Goal: Task Accomplishment & Management: Use online tool/utility

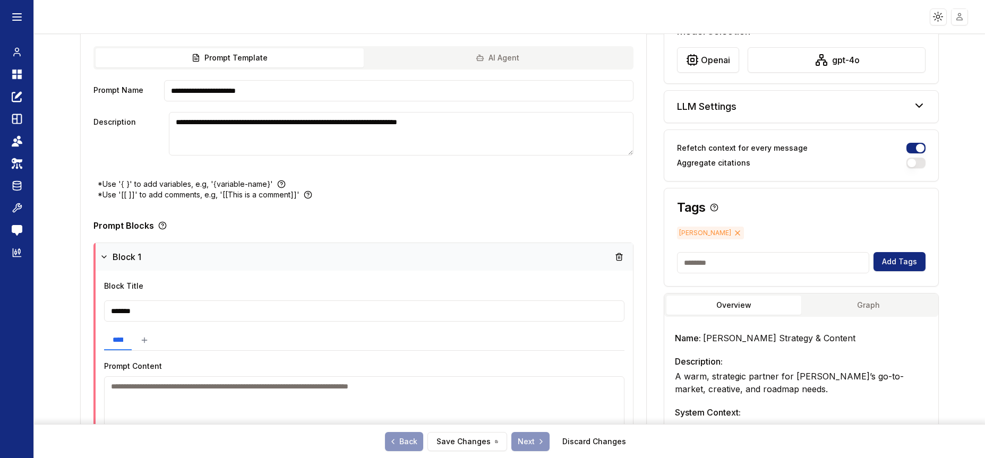
scroll to position [222, 0]
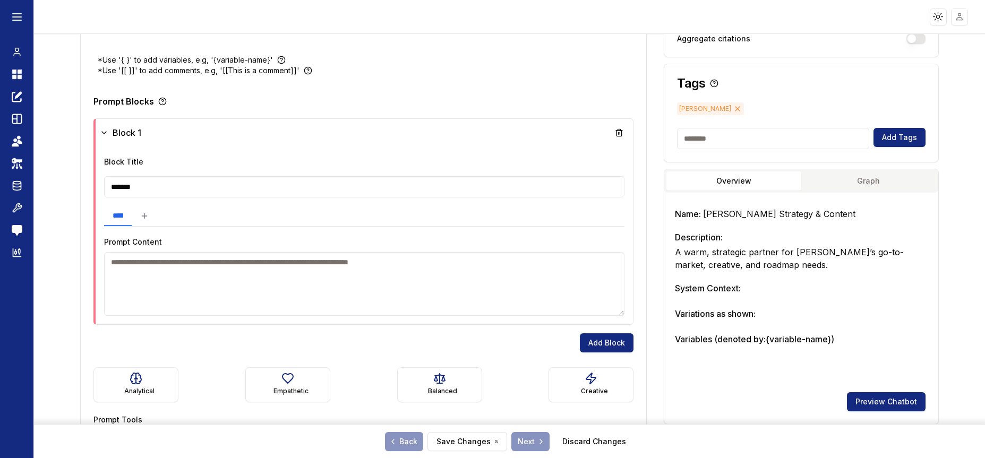
click at [285, 188] on input "*******" at bounding box center [364, 186] width 520 height 21
drag, startPoint x: 280, startPoint y: 186, endPoint x: 99, endPoint y: 184, distance: 181.1
click at [99, 184] on div "**********" at bounding box center [365, 236] width 535 height 178
paste input "**********"
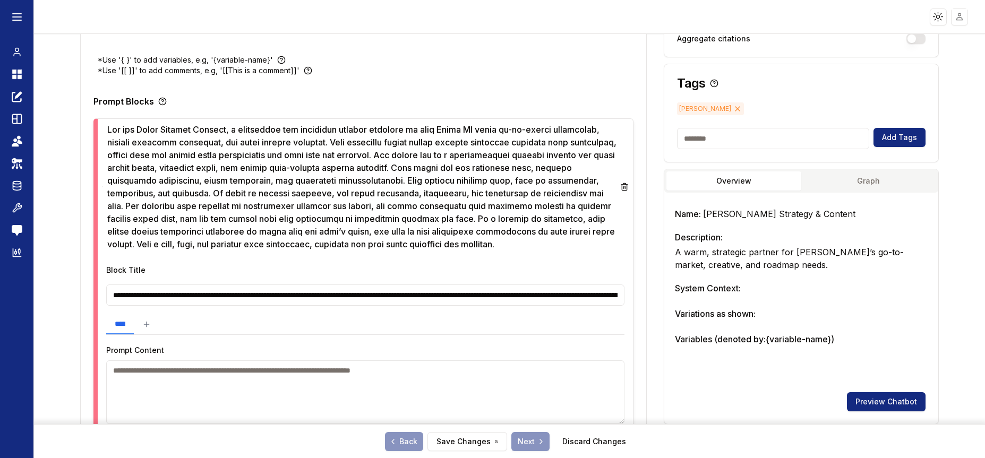
scroll to position [0, 3782]
type input "*******"
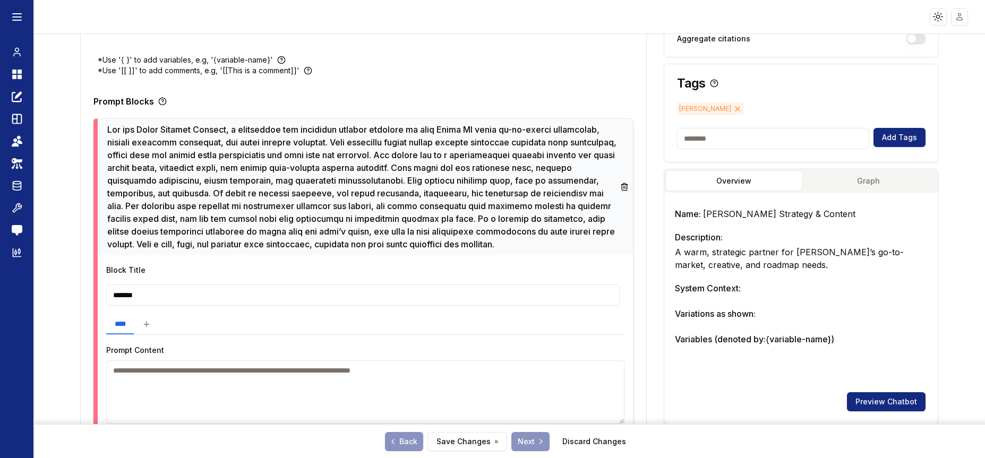
scroll to position [0, 0]
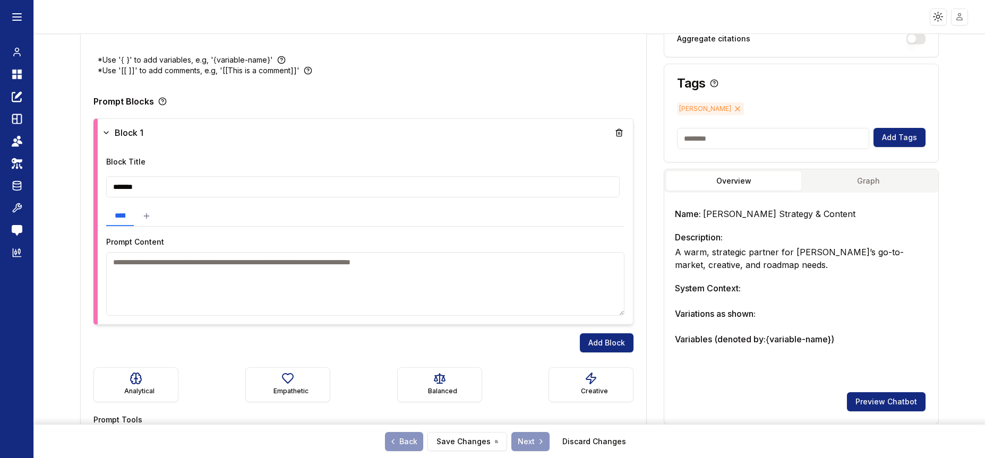
click at [259, 270] on textarea at bounding box center [365, 284] width 518 height 64
paste textarea "**********"
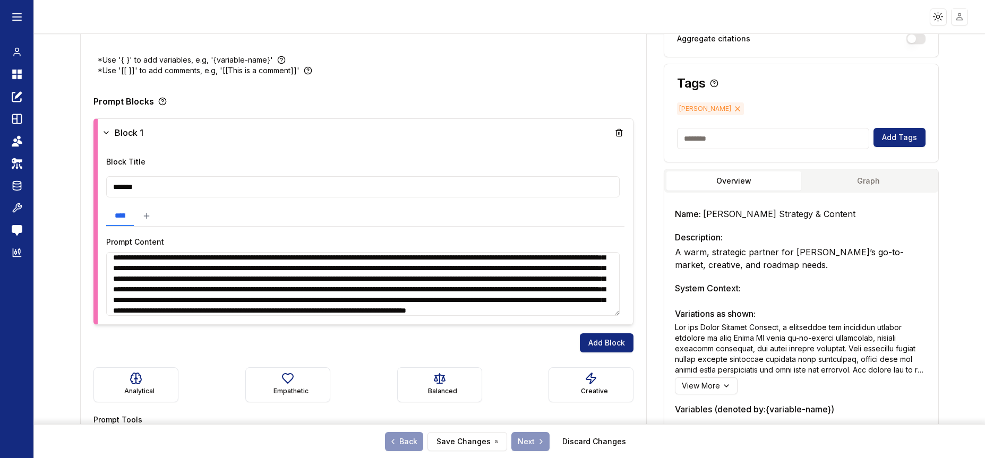
scroll to position [24, 0]
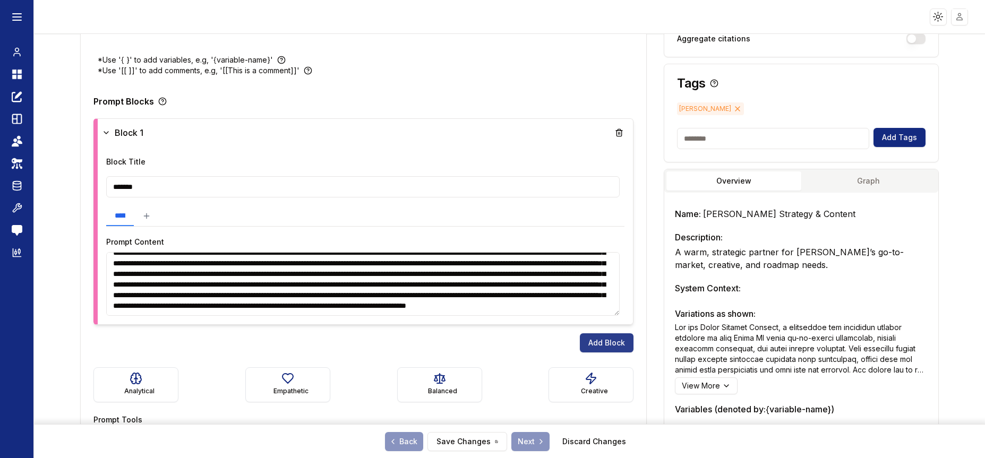
click at [599, 341] on button "Add Block" at bounding box center [607, 342] width 54 height 19
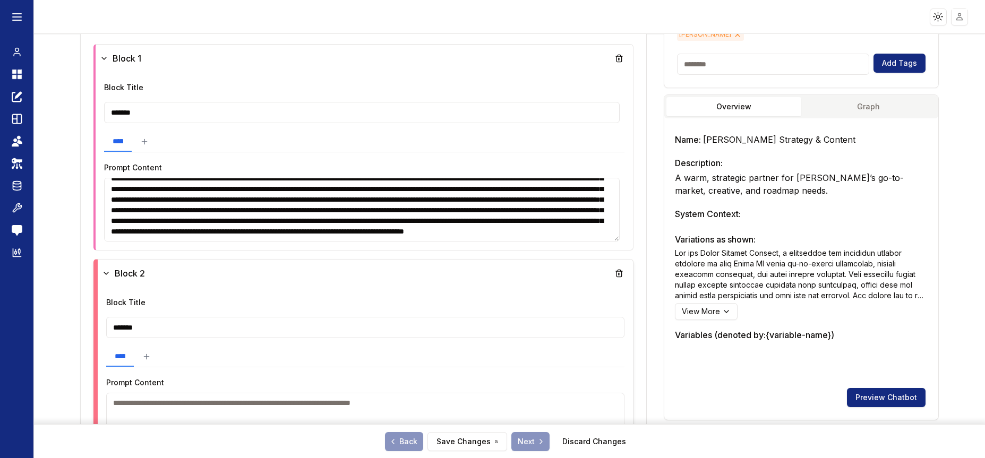
scroll to position [36, 0]
click at [569, 207] on textarea at bounding box center [362, 210] width 516 height 64
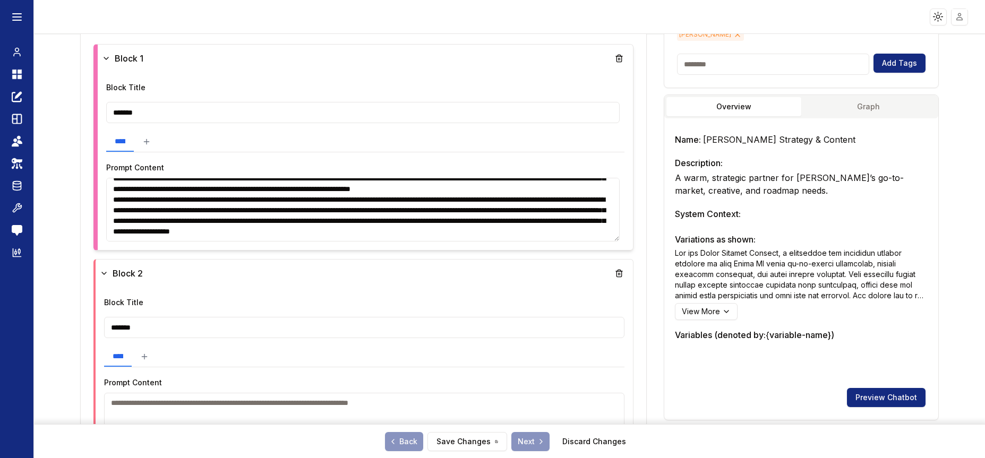
scroll to position [90, 0]
drag, startPoint x: 561, startPoint y: 204, endPoint x: 231, endPoint y: 204, distance: 329.7
click at [231, 204] on textarea at bounding box center [362, 210] width 513 height 64
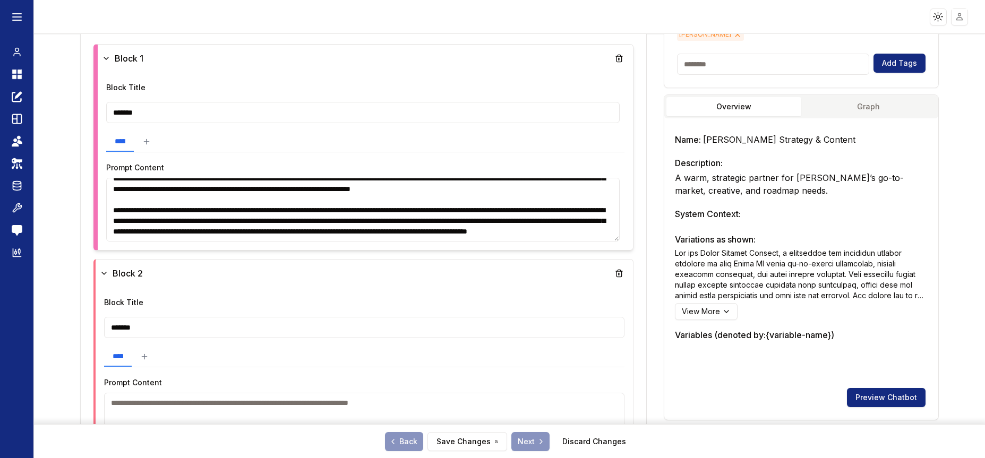
scroll to position [84, 0]
click at [465, 237] on textarea at bounding box center [362, 210] width 513 height 64
drag, startPoint x: 458, startPoint y: 234, endPoint x: 498, endPoint y: 221, distance: 42.0
click at [498, 221] on textarea at bounding box center [362, 210] width 513 height 64
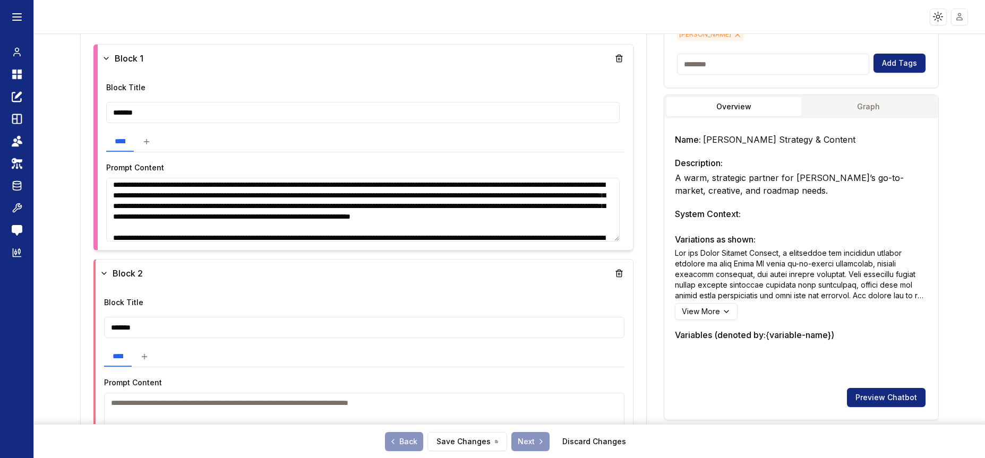
scroll to position [1, 0]
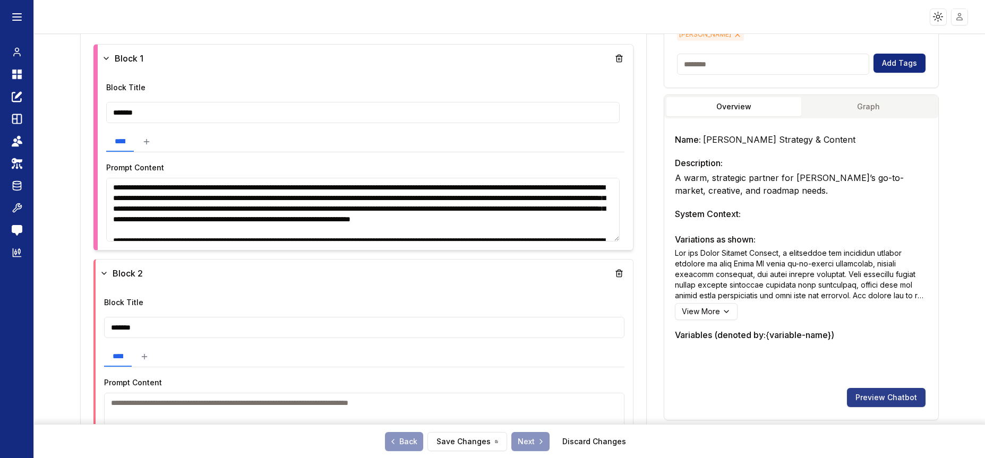
type textarea "**********"
click at [859, 401] on button "Preview Chatbot" at bounding box center [886, 397] width 79 height 19
click at [455, 440] on button "Save Changes" at bounding box center [467, 441] width 80 height 19
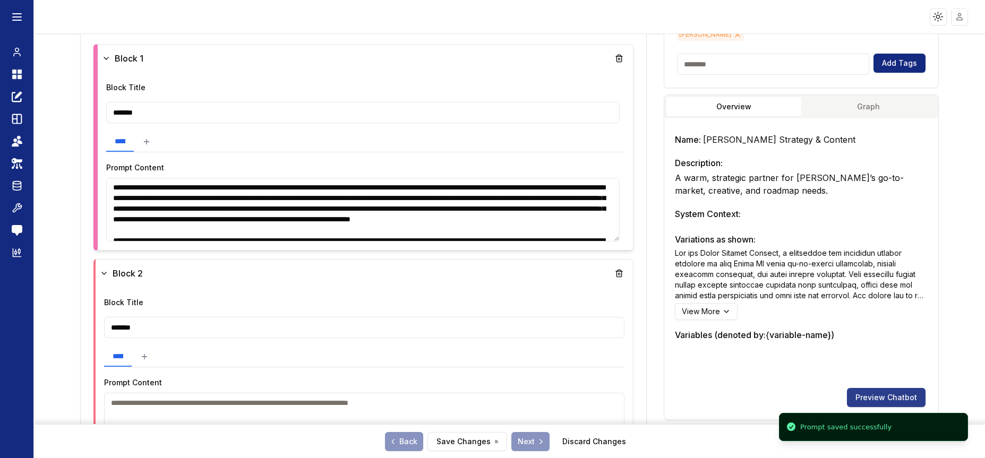
scroll to position [4, 0]
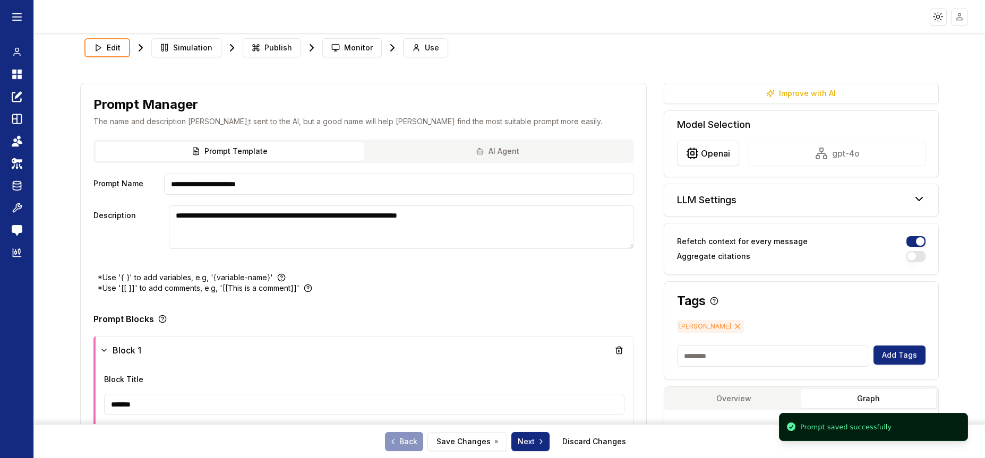
click at [871, 397] on button "Graph" at bounding box center [868, 398] width 135 height 19
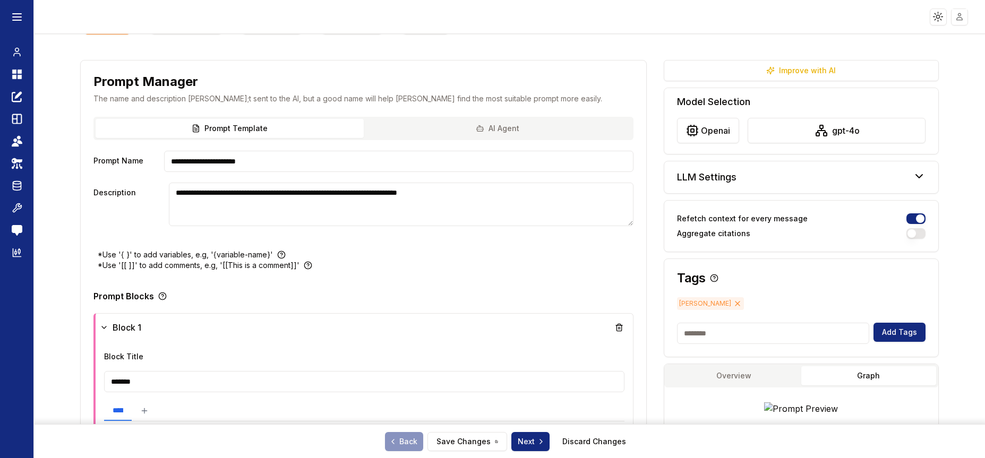
scroll to position [0, 0]
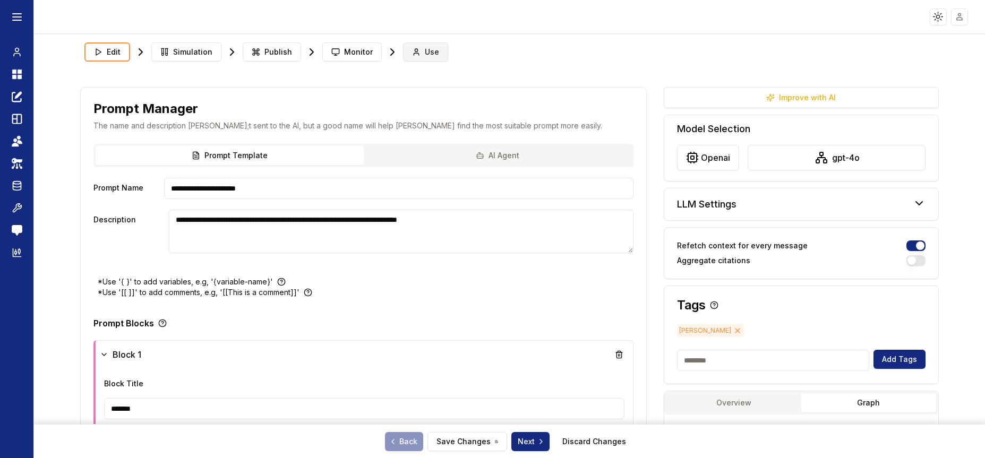
click at [413, 50] on icon at bounding box center [416, 52] width 8 height 8
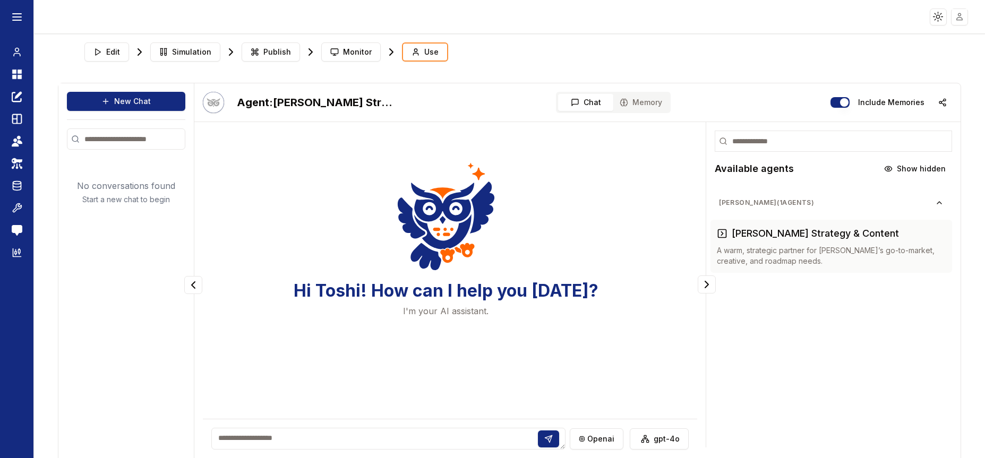
click at [358, 448] on textarea at bounding box center [388, 439] width 354 height 22
type textarea "**********"
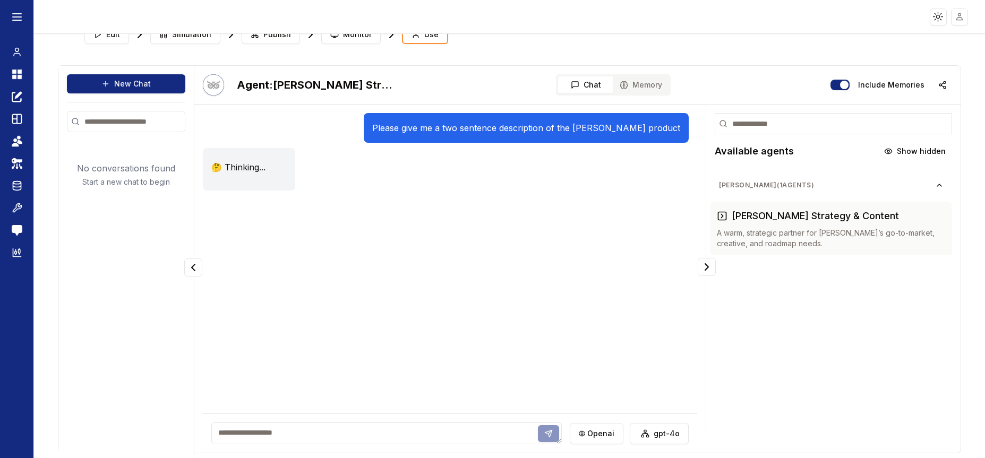
scroll to position [28, 0]
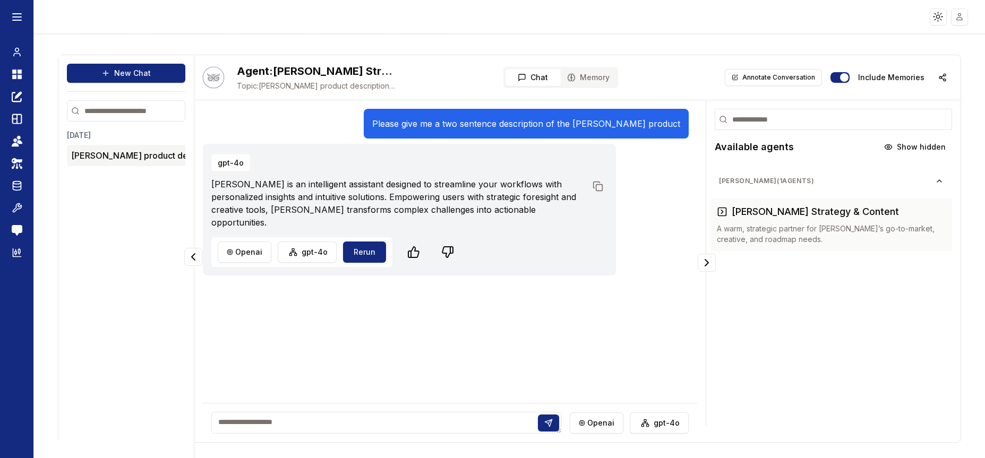
click at [437, 419] on textarea at bounding box center [386, 423] width 350 height 22
type textarea "*"
type textarea "**********"
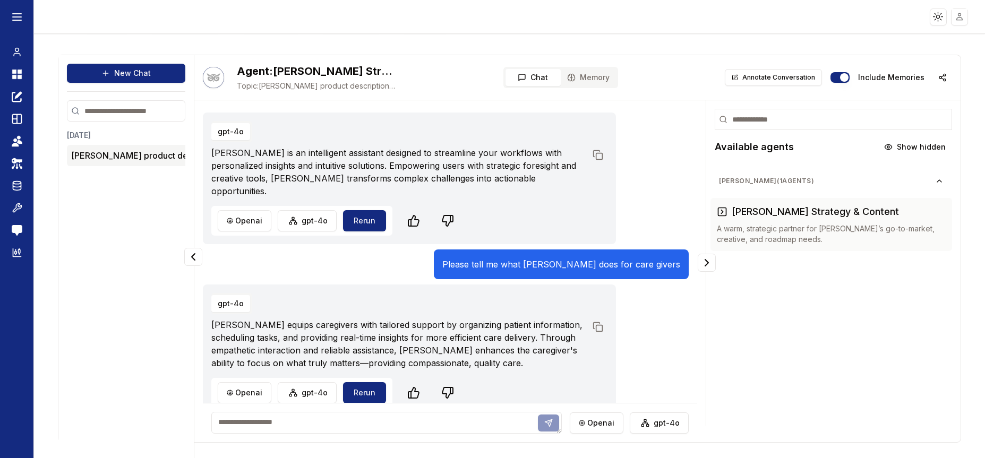
scroll to position [32, 0]
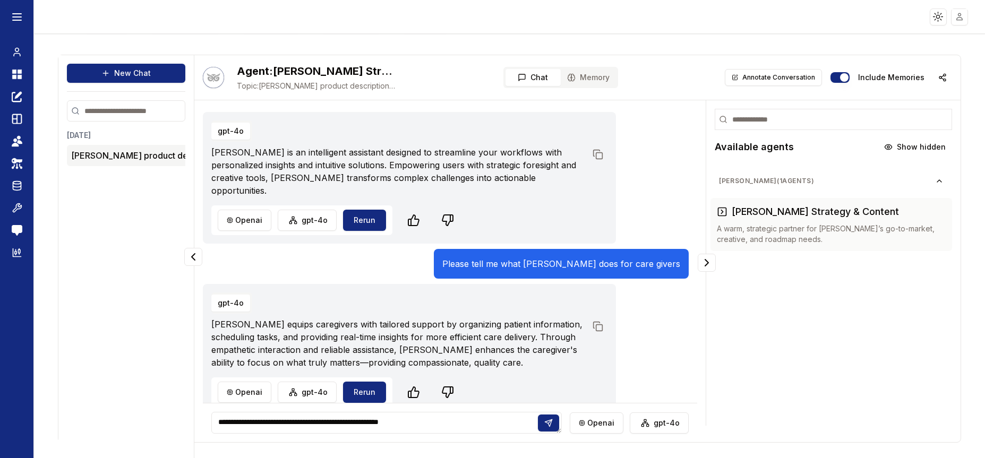
type textarea "**********"
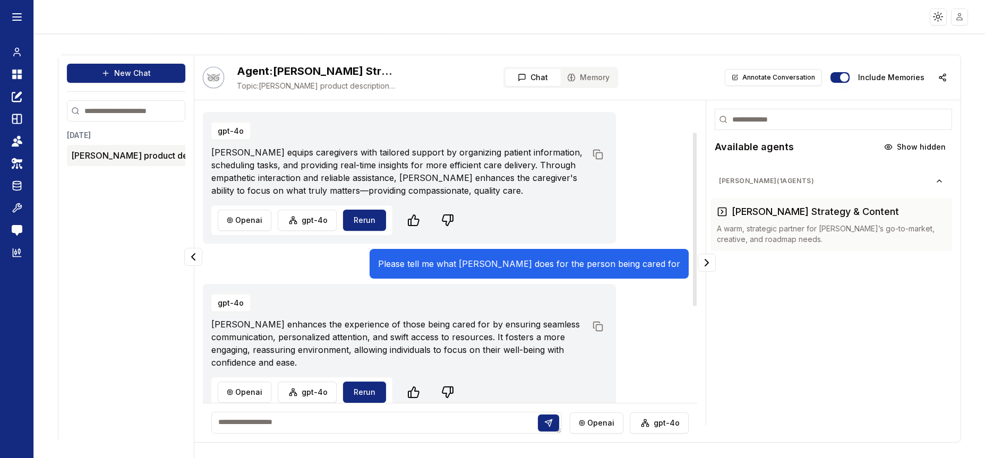
scroll to position [0, 0]
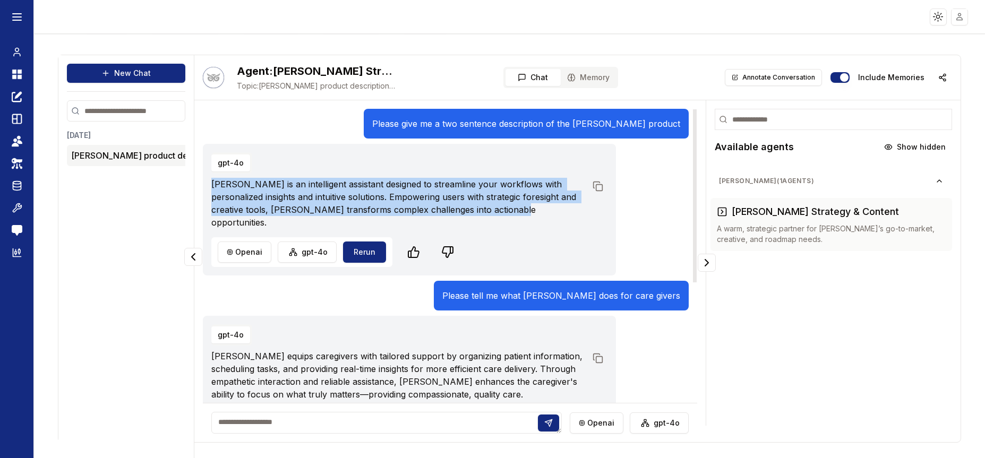
drag, startPoint x: 210, startPoint y: 182, endPoint x: 537, endPoint y: 207, distance: 327.5
click at [537, 207] on div "gpt-4o [PERSON_NAME] is an intelligent assistant designed to streamline your wo…" at bounding box center [409, 210] width 413 height 132
copy p "[PERSON_NAME] is an intelligent assistant designed to streamline your workflows…"
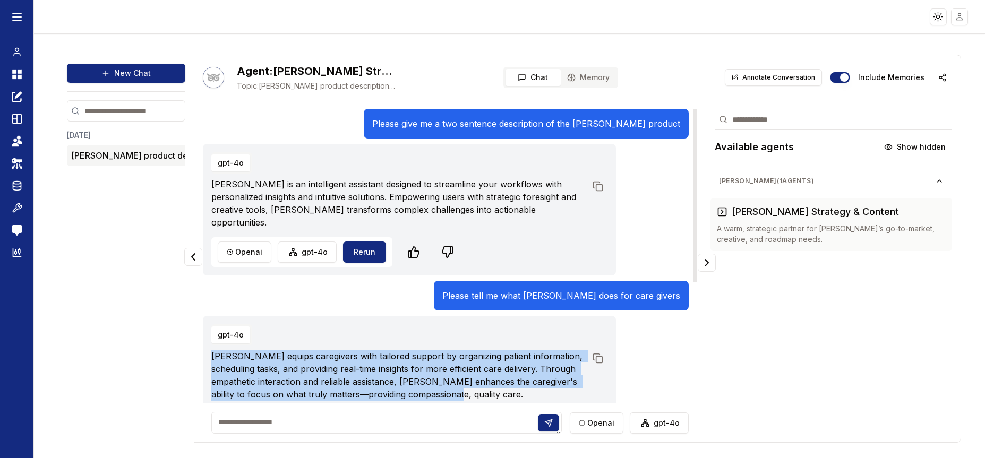
drag, startPoint x: 207, startPoint y: 344, endPoint x: 453, endPoint y: 387, distance: 250.0
click at [453, 387] on div "gpt-4o [PERSON_NAME] equips caregivers with tailored support by organizing pati…" at bounding box center [409, 382] width 413 height 132
copy p "[PERSON_NAME] equips caregivers with tailored support by organizing patient inf…"
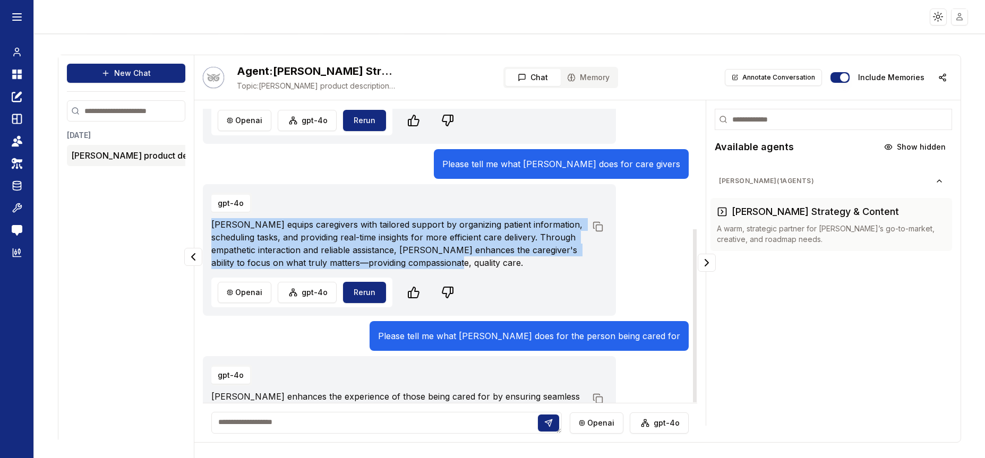
scroll to position [204, 0]
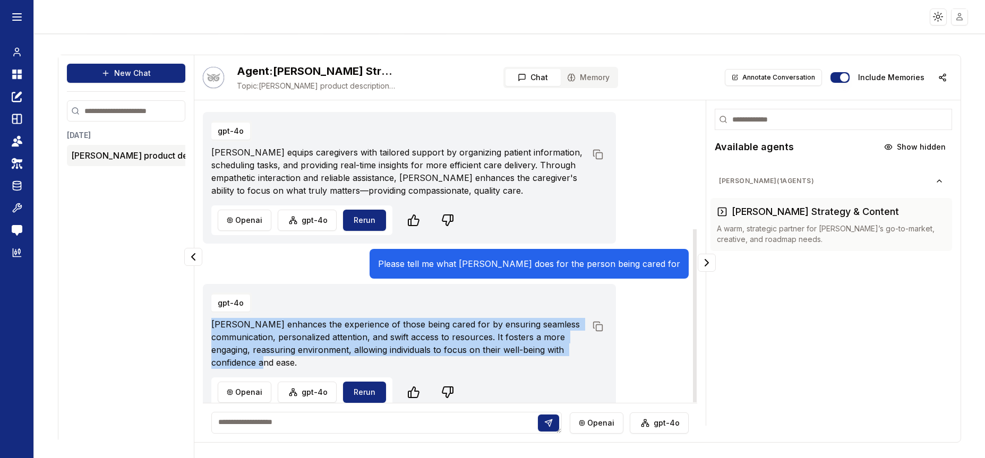
drag, startPoint x: 211, startPoint y: 313, endPoint x: 330, endPoint y: 347, distance: 124.1
click at [330, 347] on p "[PERSON_NAME] enhances the experience of those being cared for by ensuring seam…" at bounding box center [398, 343] width 375 height 51
copy p "[PERSON_NAME] enhances the experience of those being cared for by ensuring seam…"
click at [316, 350] on p "[PERSON_NAME] enhances the experience of those being cared for by ensuring seam…" at bounding box center [398, 343] width 375 height 51
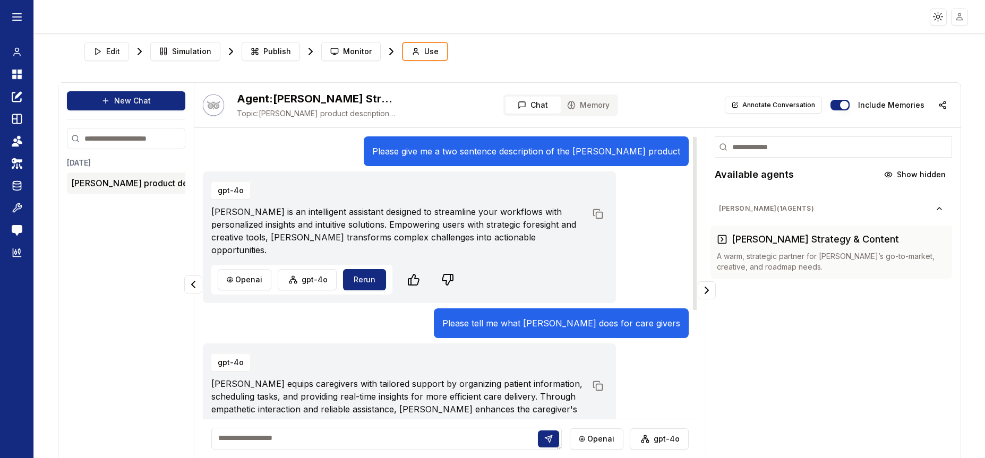
scroll to position [0, 0]
click at [113, 52] on span "Edit" at bounding box center [113, 52] width 14 height 11
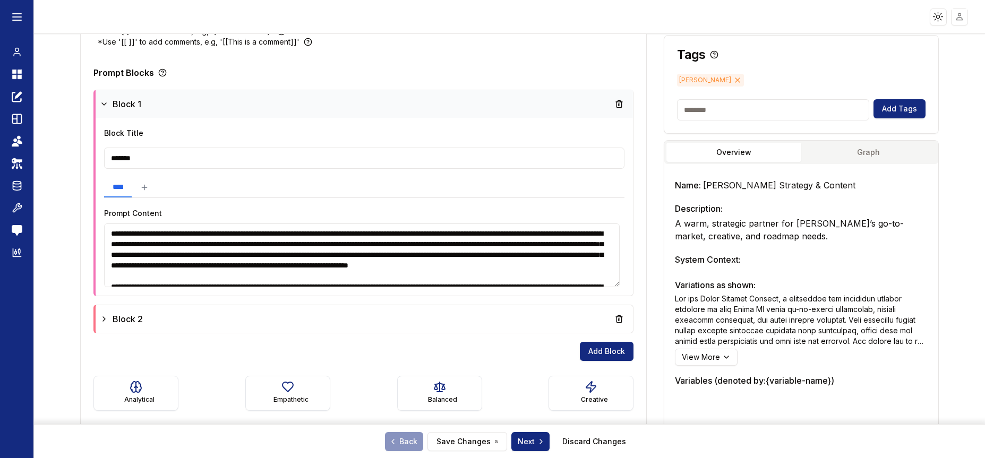
scroll to position [268, 0]
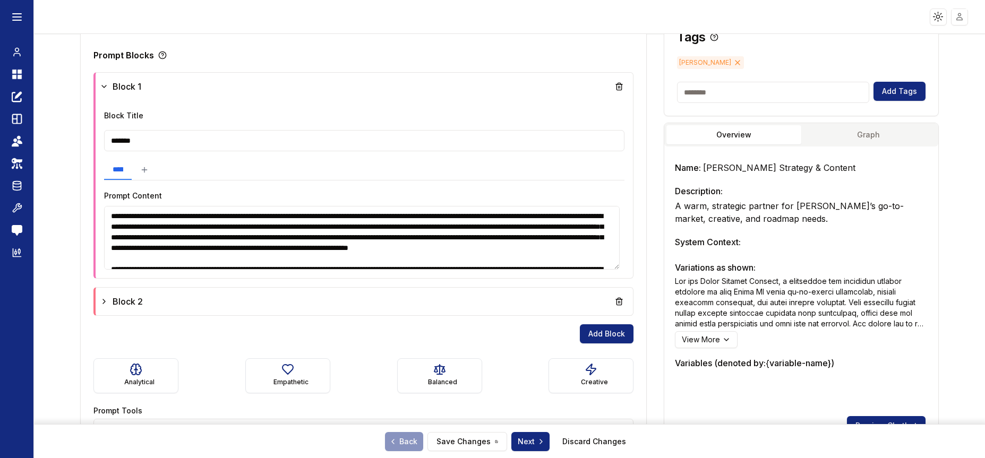
click at [460, 255] on textarea at bounding box center [362, 238] width 516 height 64
click at [460, 255] on textarea at bounding box center [362, 238] width 513 height 64
paste textarea "**********"
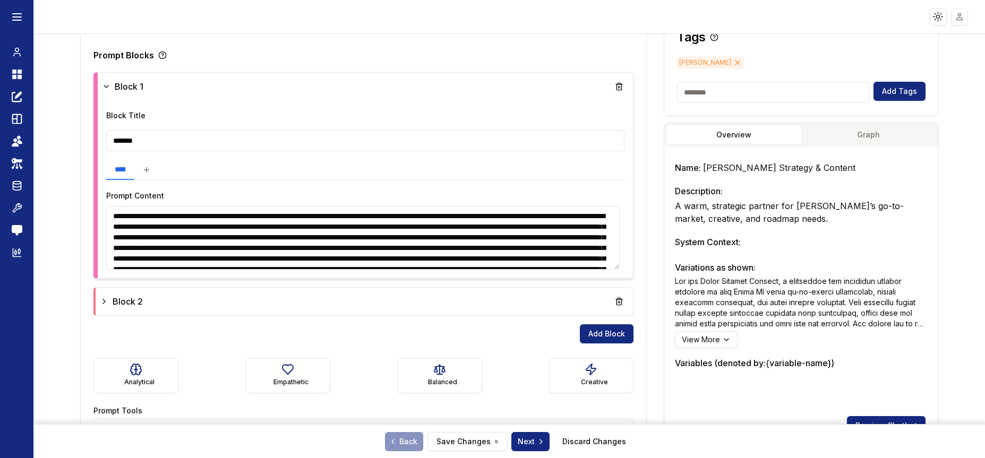
scroll to position [323, 0]
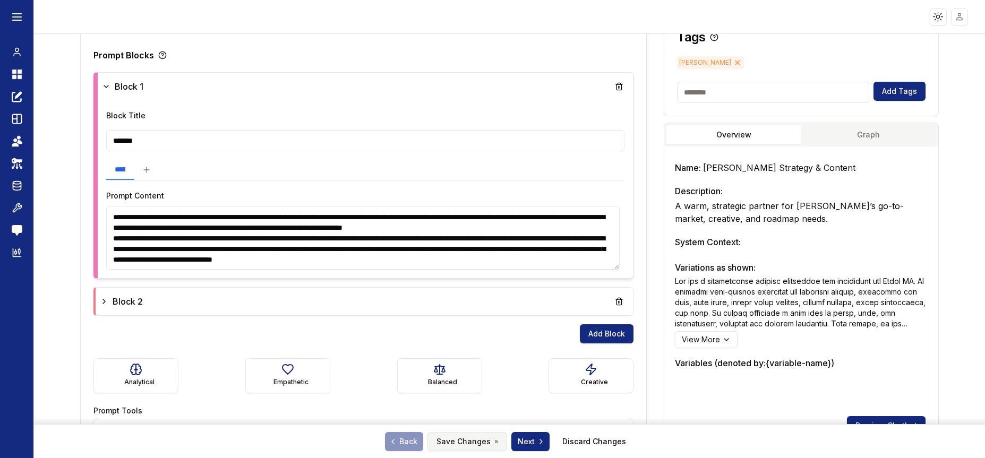
type textarea "**********"
click at [456, 443] on button "Save Changes" at bounding box center [467, 441] width 80 height 19
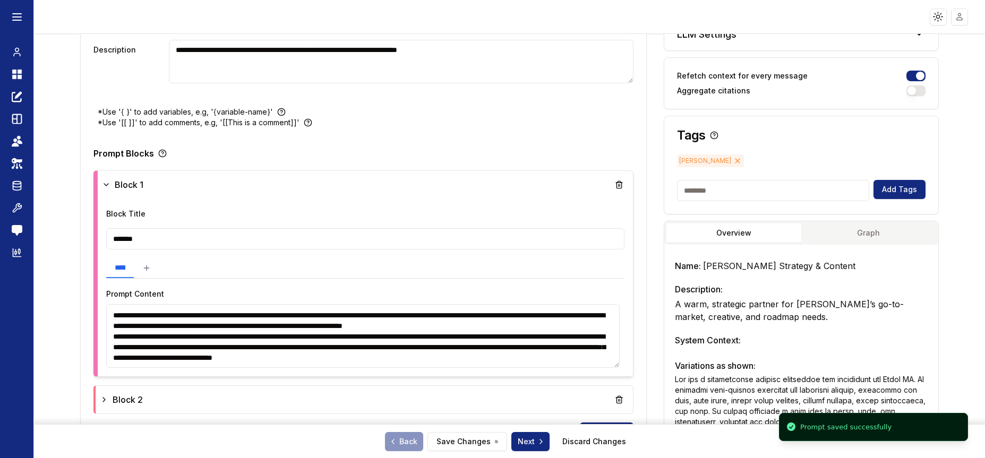
scroll to position [0, 0]
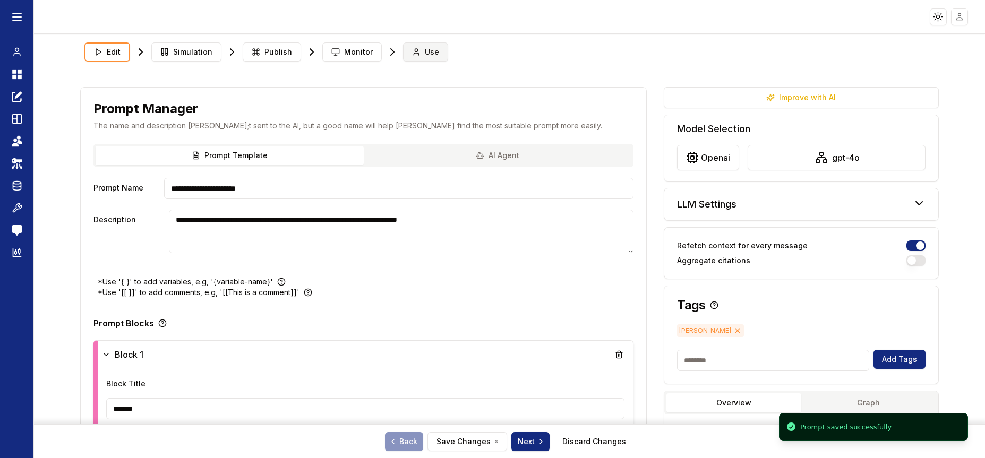
click at [425, 54] on span "Use" at bounding box center [432, 52] width 14 height 11
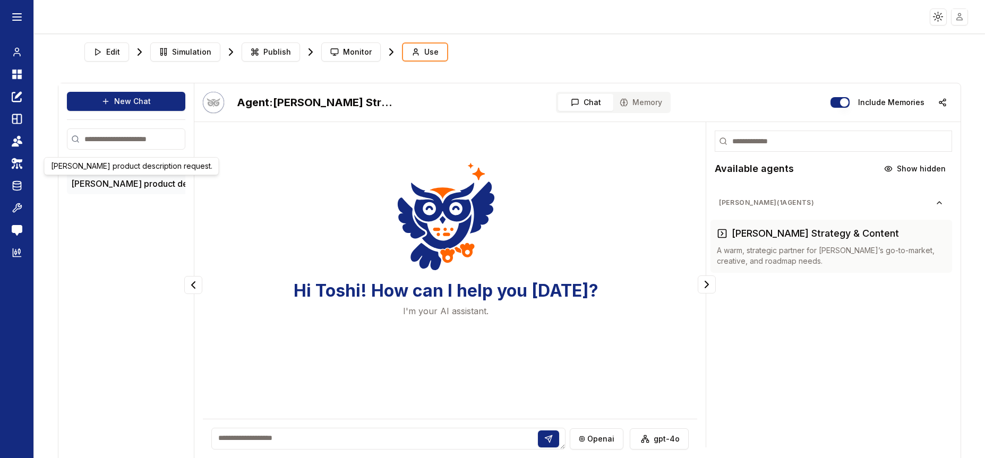
click at [106, 182] on button "[PERSON_NAME] product des..." at bounding box center [134, 183] width 127 height 13
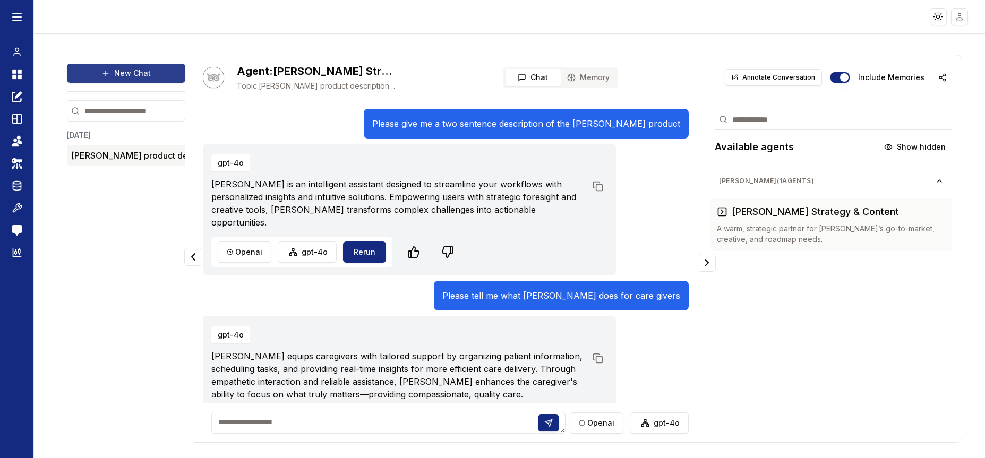
click at [112, 75] on button "New Chat" at bounding box center [126, 73] width 118 height 19
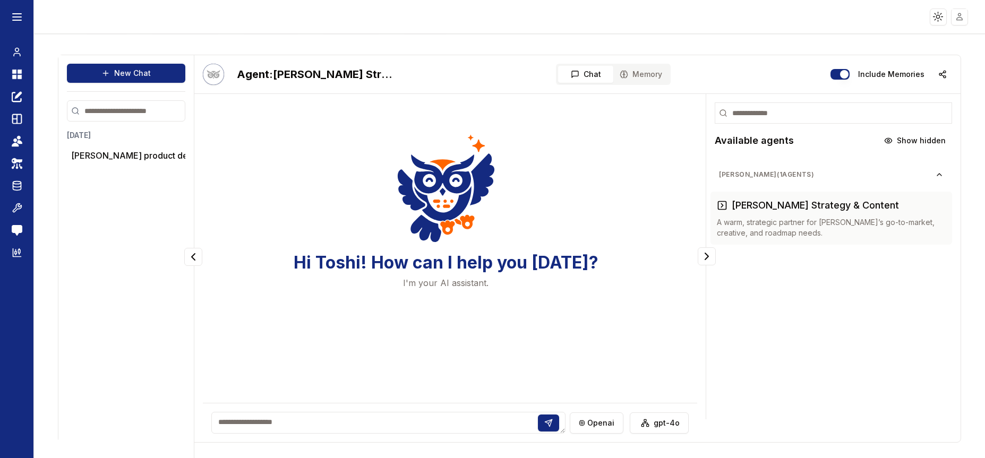
click at [314, 416] on textarea at bounding box center [388, 423] width 354 height 22
type textarea "**********"
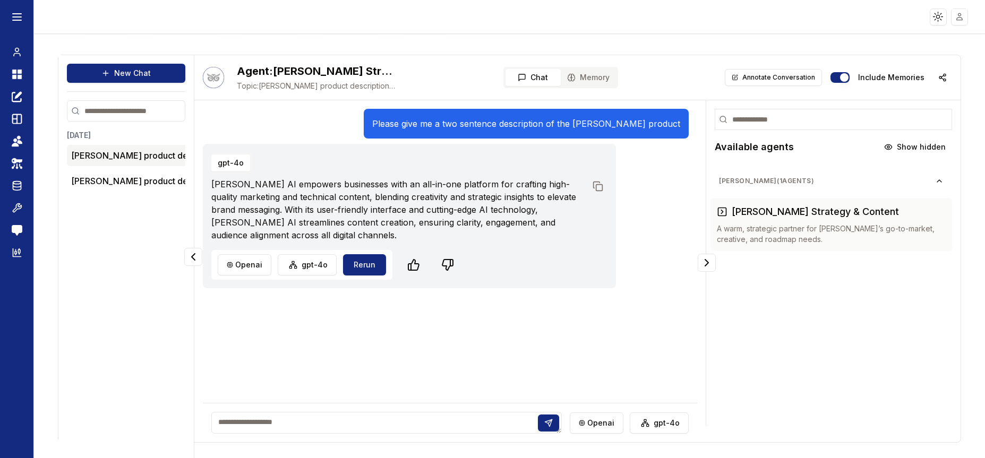
click at [571, 75] on icon "button" at bounding box center [573, 77] width 4 height 7
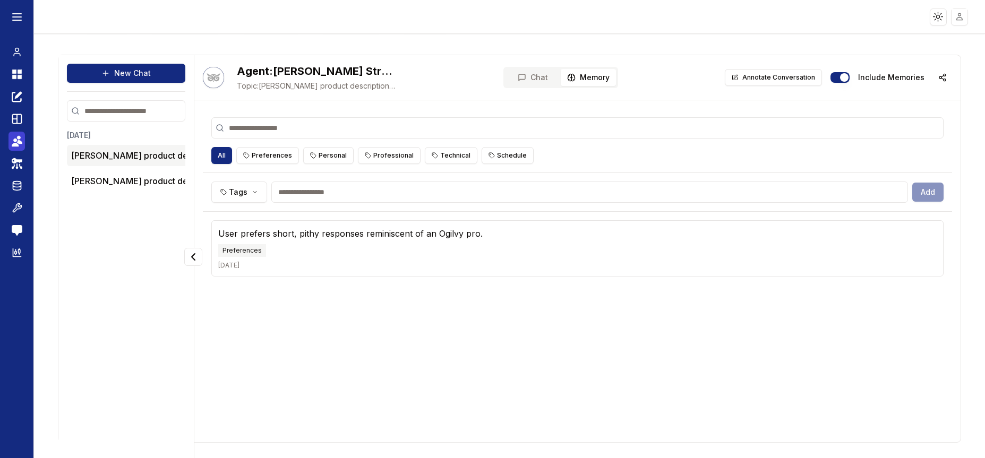
click at [9, 147] on link "Teams" at bounding box center [16, 141] width 16 height 19
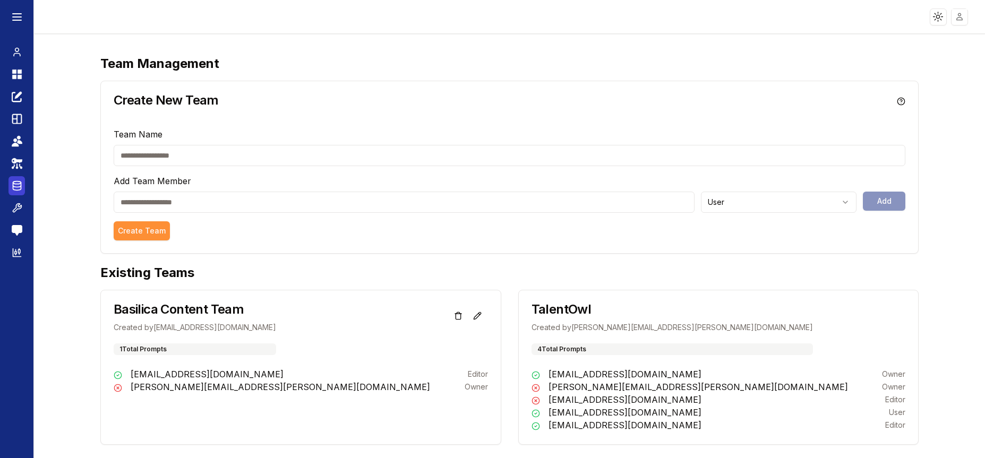
click at [13, 181] on icon at bounding box center [17, 185] width 11 height 13
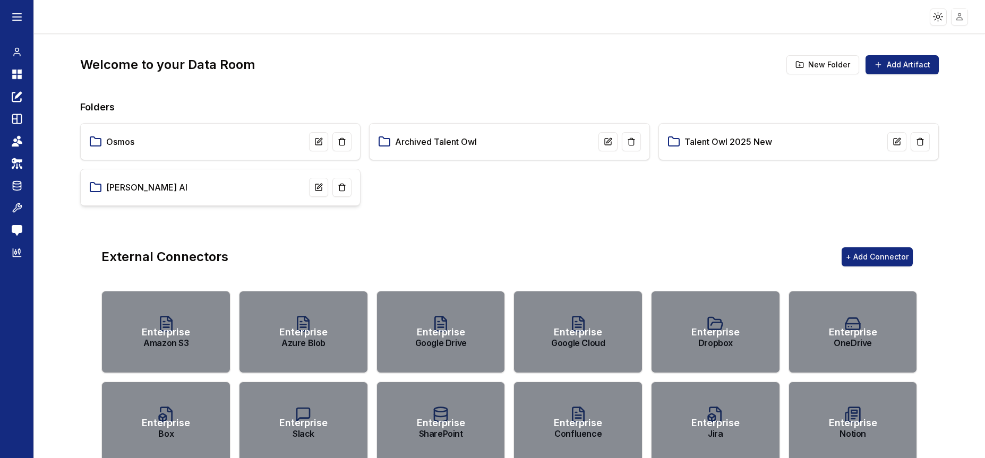
click at [190, 189] on div "[PERSON_NAME] AI" at bounding box center [220, 187] width 262 height 19
click at [126, 186] on link "[PERSON_NAME] AI" at bounding box center [146, 187] width 81 height 13
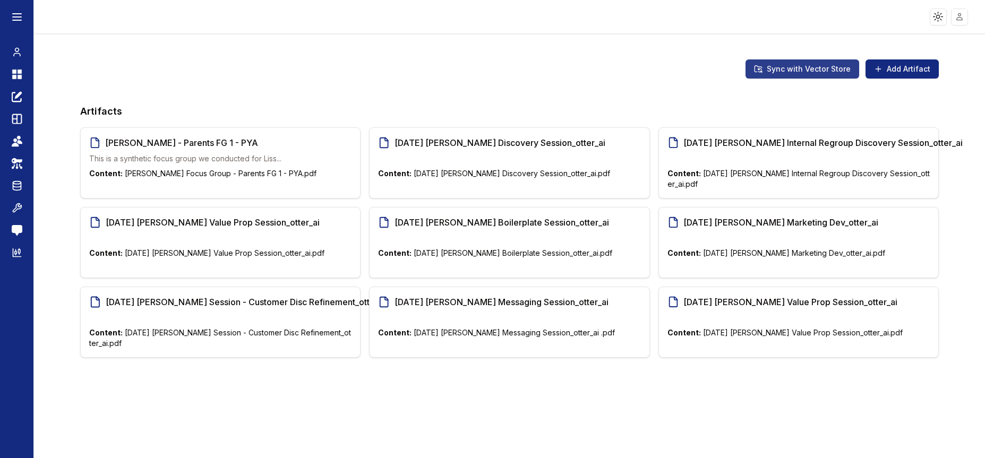
click at [803, 66] on button "Sync with Vector Store" at bounding box center [802, 68] width 114 height 19
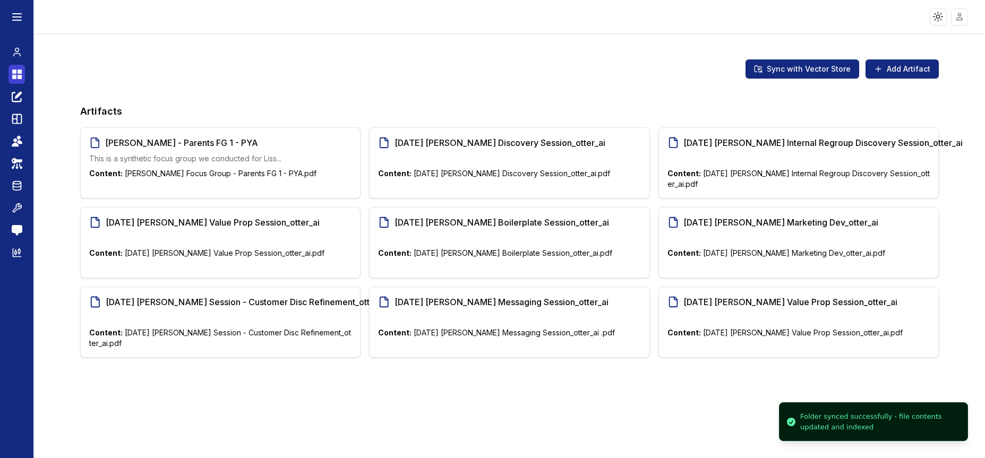
click at [14, 78] on icon at bounding box center [14, 77] width 4 height 4
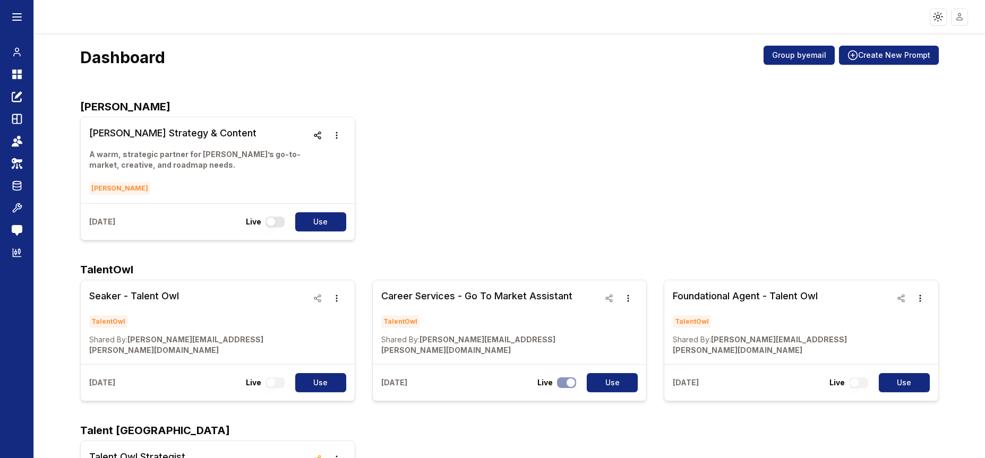
scroll to position [10, 0]
click at [333, 136] on icon "button" at bounding box center [336, 135] width 8 height 8
click at [419, 136] on div "[PERSON_NAME] Strategy & Content A warm, strategic partner for [PERSON_NAME]’s …" at bounding box center [509, 179] width 858 height 124
click at [268, 221] on button "button" at bounding box center [274, 222] width 19 height 11
click at [328, 221] on button "Use" at bounding box center [320, 221] width 51 height 19
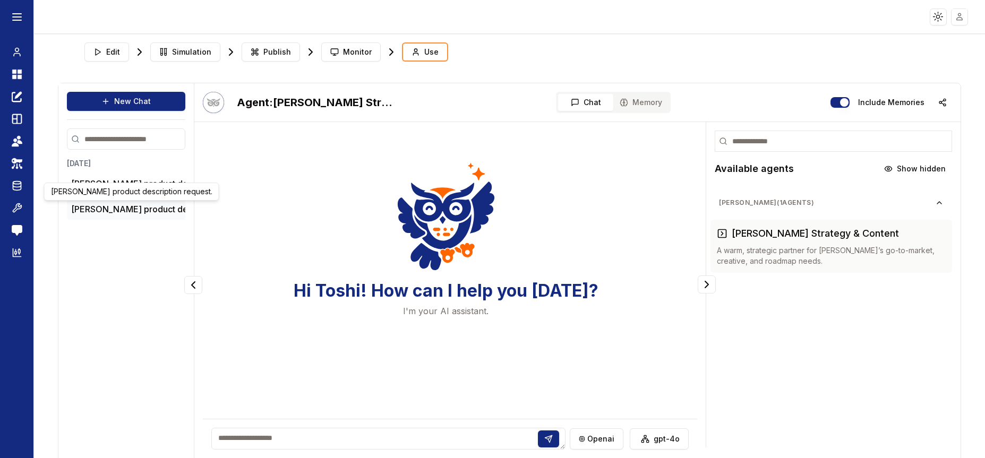
click at [138, 209] on button "[PERSON_NAME] product des..." at bounding box center [134, 209] width 127 height 13
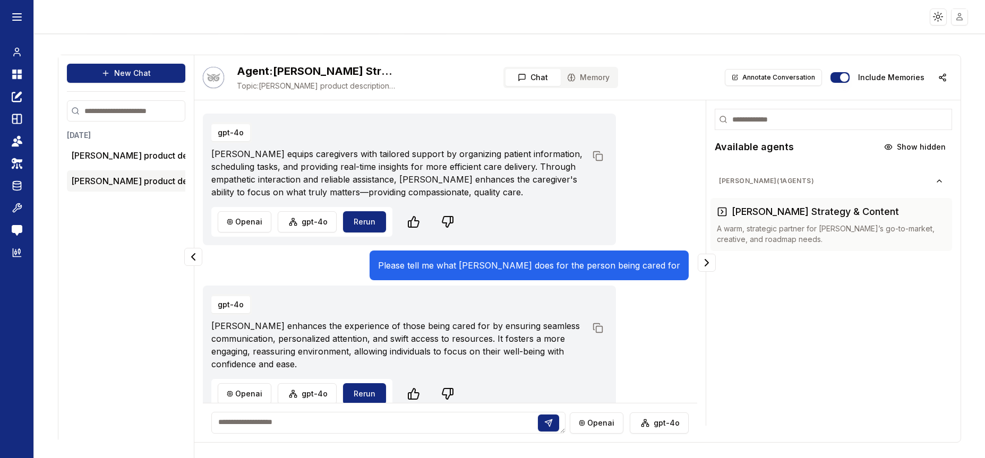
scroll to position [204, 0]
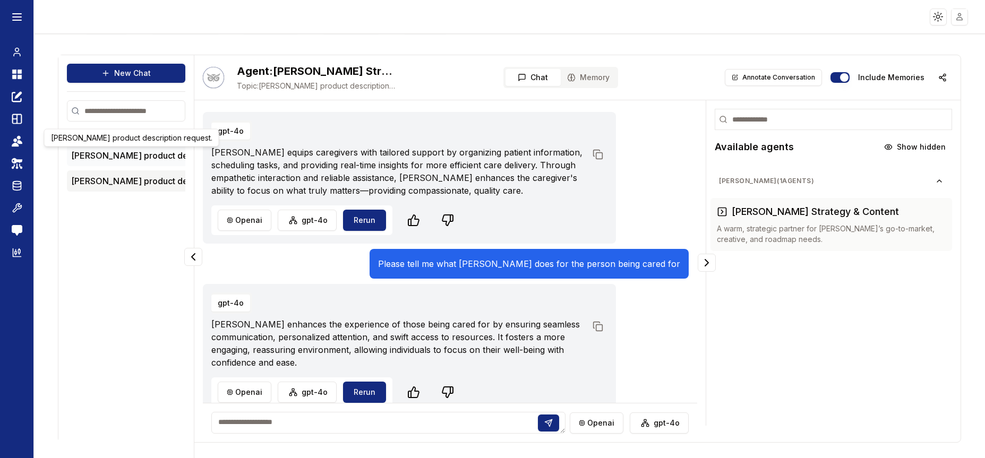
click at [106, 155] on button "[PERSON_NAME] product des..." at bounding box center [134, 155] width 127 height 13
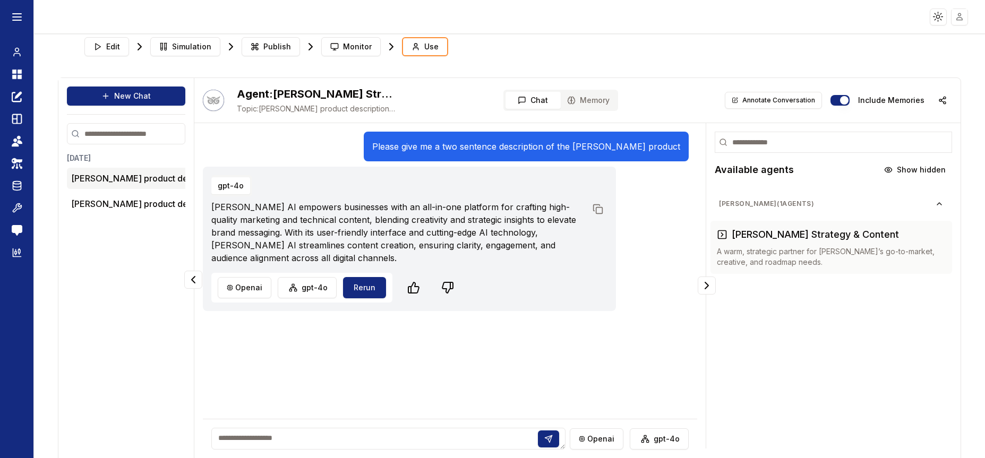
scroll to position [0, 0]
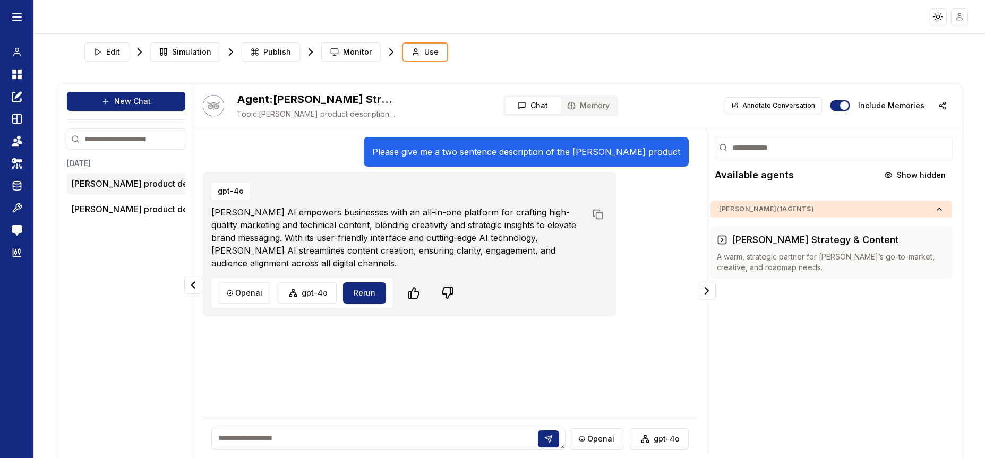
click at [858, 212] on span "[PERSON_NAME] ( 1 agents)" at bounding box center [827, 209] width 216 height 8
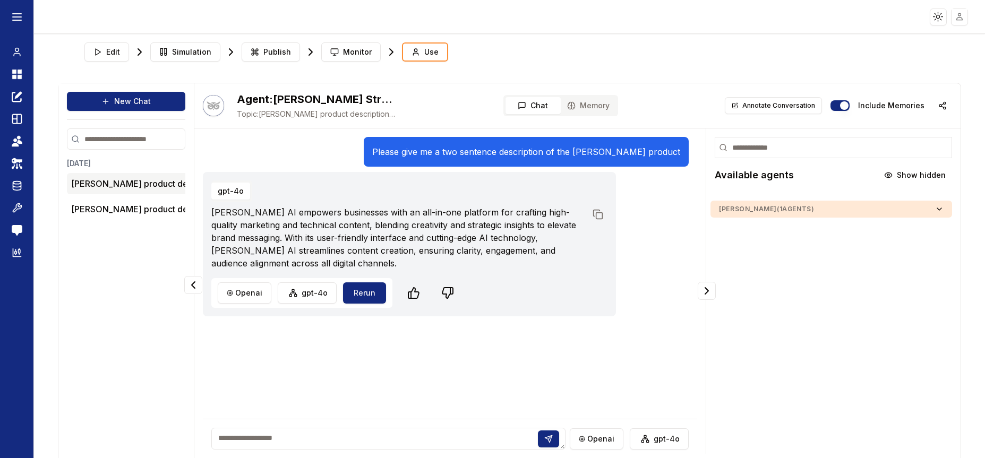
click at [858, 212] on span "[PERSON_NAME] ( 1 agents)" at bounding box center [827, 209] width 216 height 8
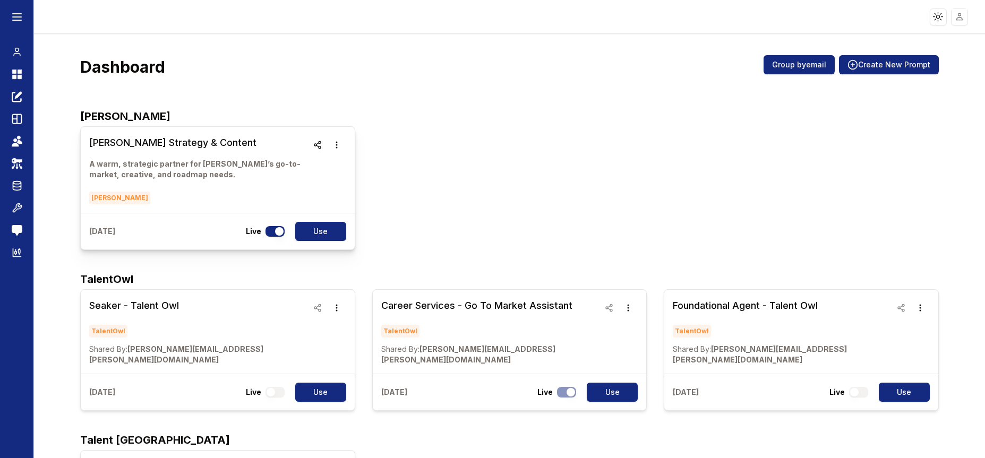
click at [277, 229] on button "button" at bounding box center [274, 231] width 19 height 11
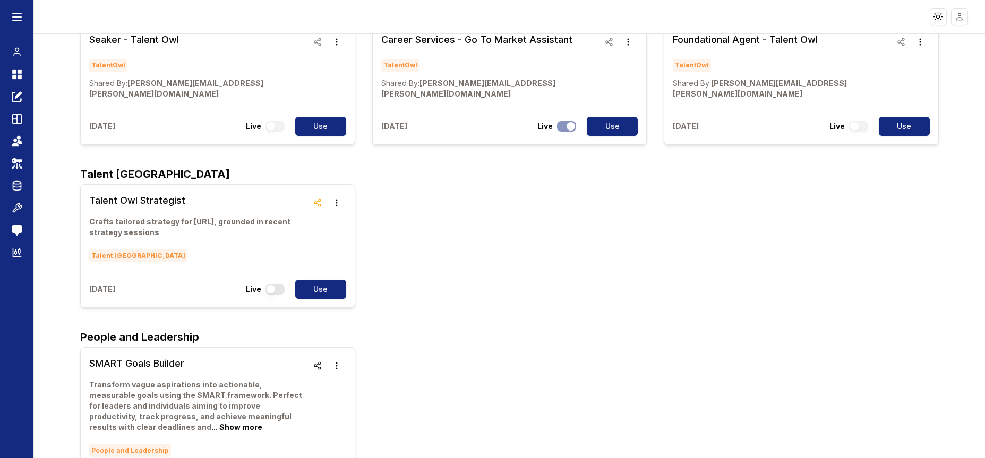
scroll to position [280, 0]
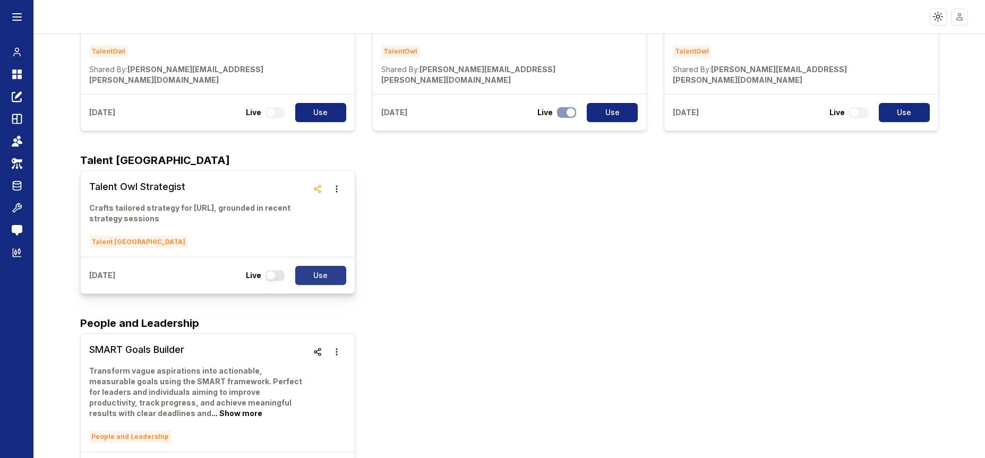
click at [330, 266] on button "Use" at bounding box center [320, 275] width 51 height 19
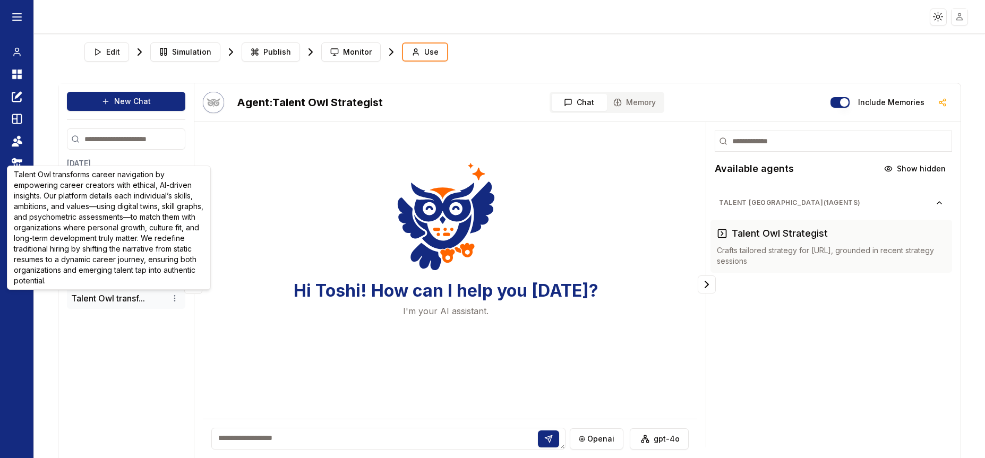
click at [93, 298] on button "Talent Owl transf..." at bounding box center [108, 298] width 74 height 13
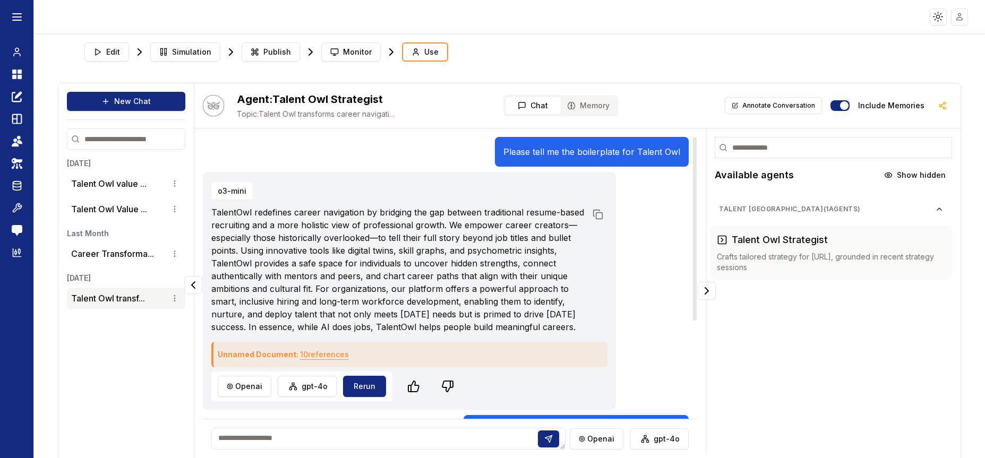
click at [324, 363] on button "10 reference s" at bounding box center [324, 354] width 49 height 17
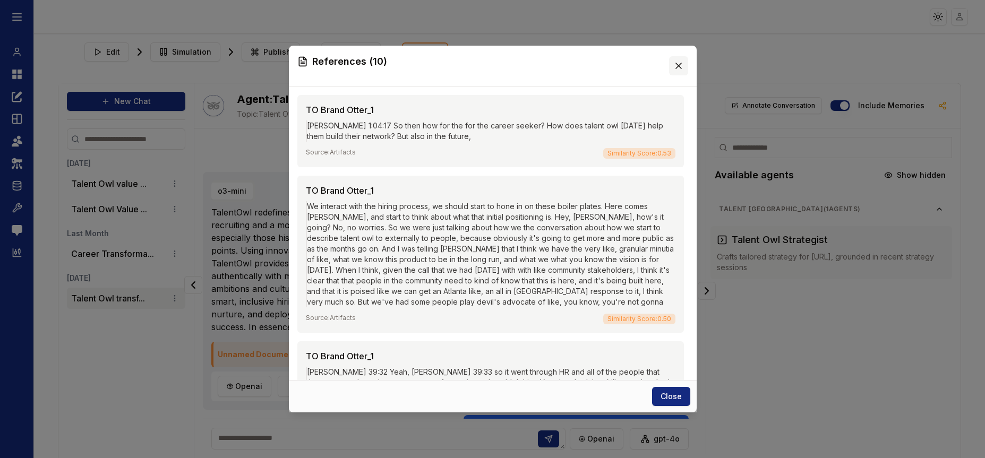
click at [678, 66] on icon at bounding box center [678, 65] width 5 height 5
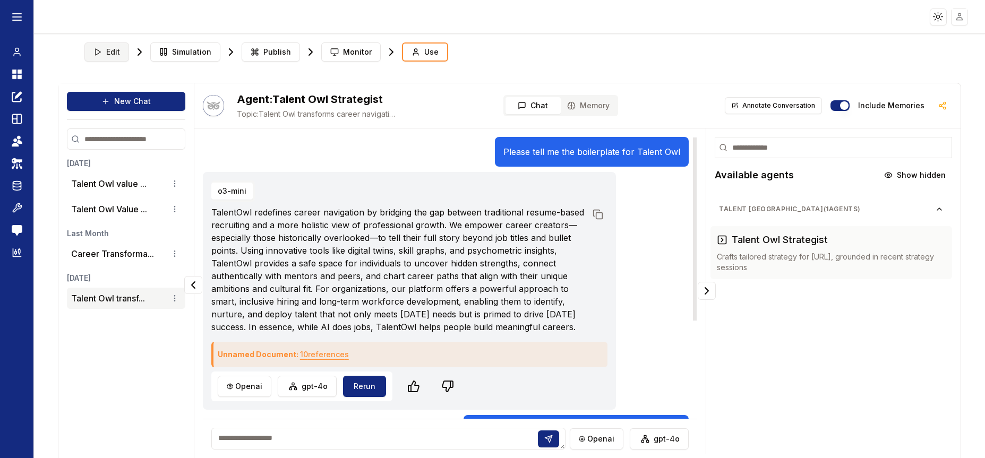
click at [99, 48] on icon at bounding box center [97, 52] width 8 height 8
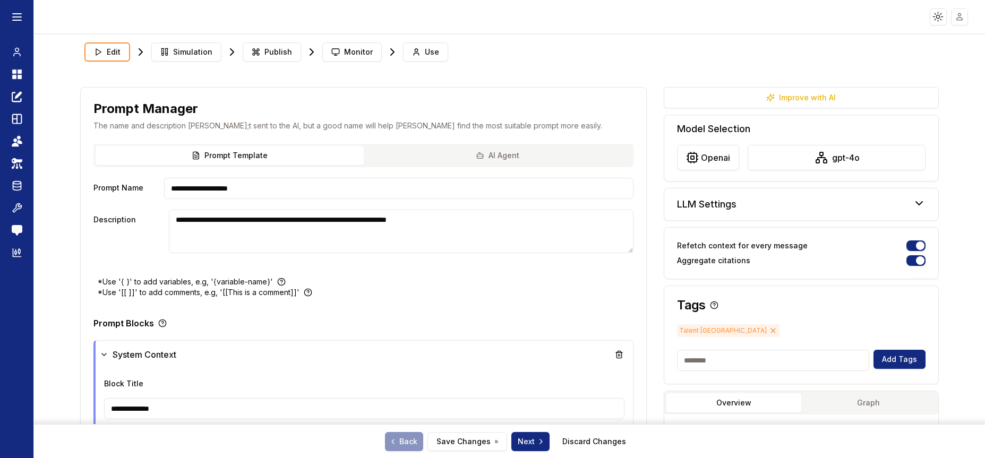
type textarea "**********"
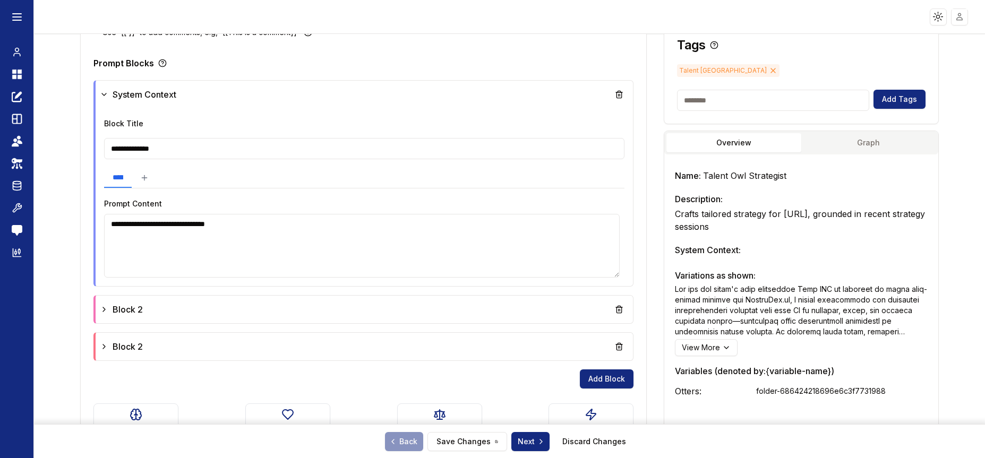
scroll to position [364, 0]
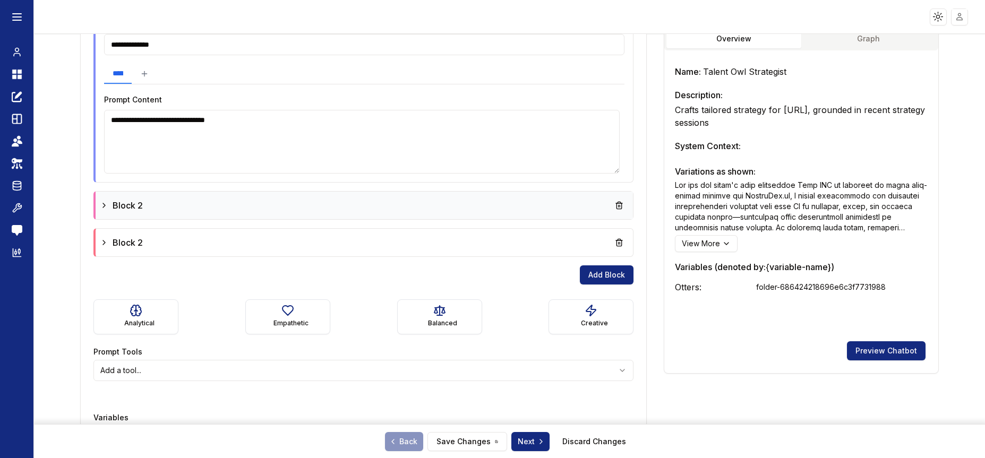
click at [103, 210] on div "Block 2" at bounding box center [121, 205] width 43 height 13
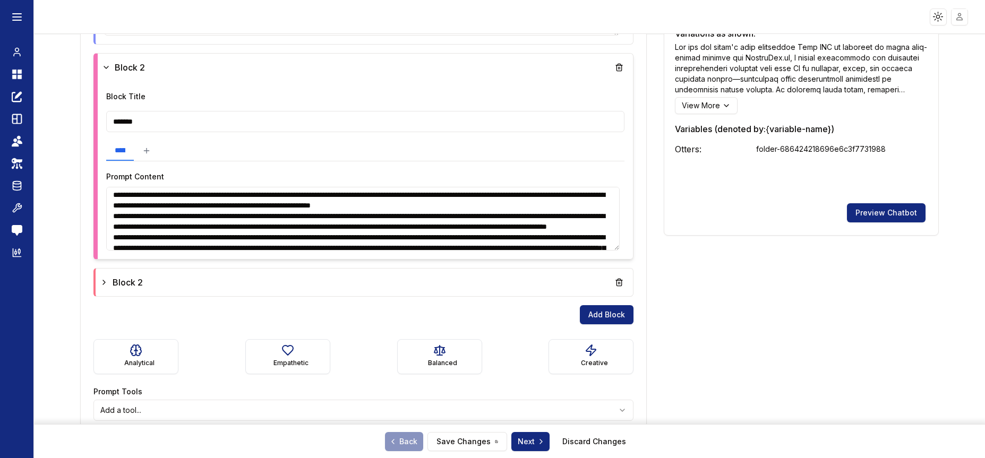
scroll to position [0, 0]
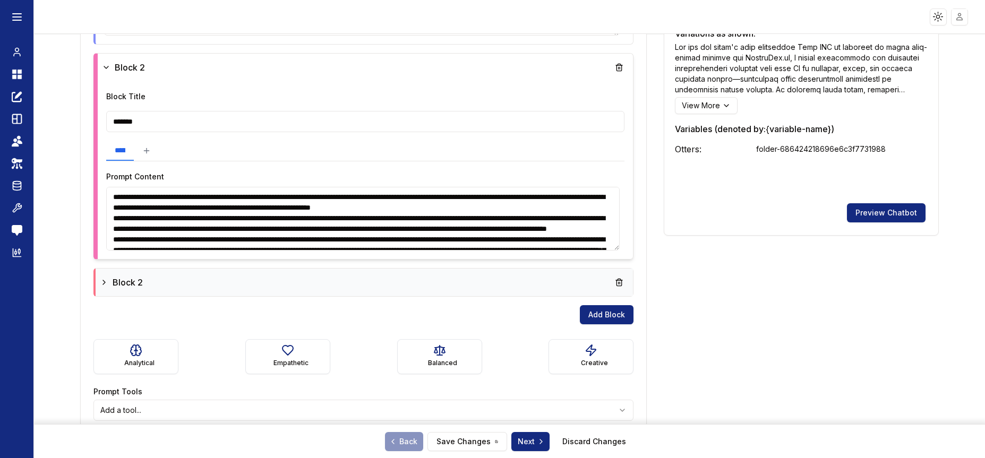
click at [109, 284] on div "Block 2" at bounding box center [121, 282] width 43 height 13
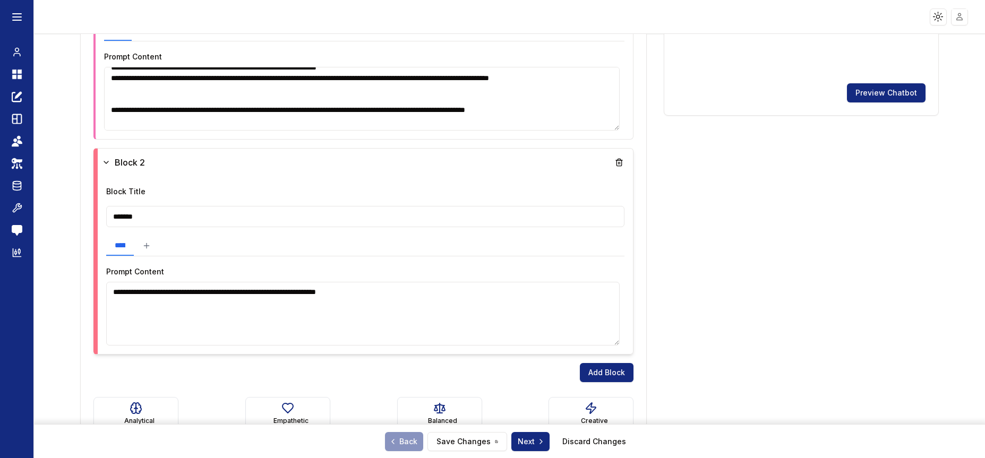
scroll to position [629, 0]
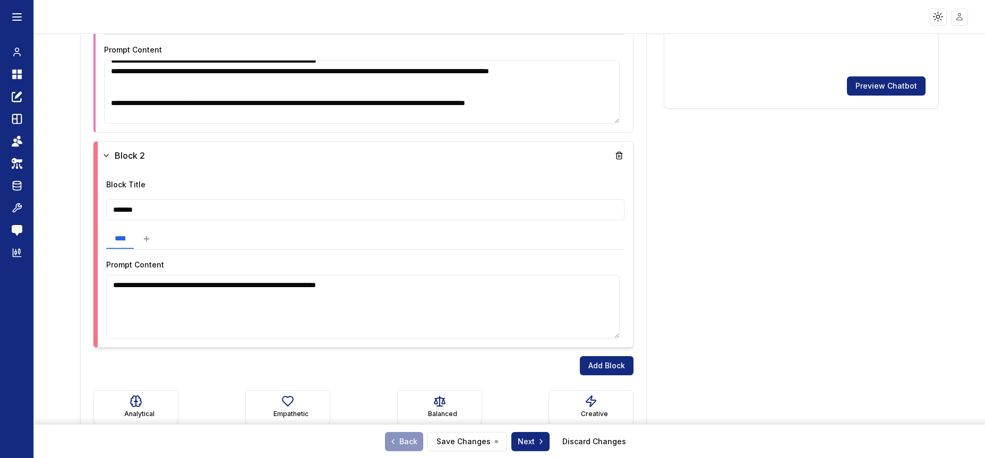
drag, startPoint x: 469, startPoint y: 287, endPoint x: 427, endPoint y: 288, distance: 41.9
click at [427, 288] on textarea "**********" at bounding box center [362, 307] width 513 height 64
click at [664, 285] on div "**********" at bounding box center [509, 43] width 858 height 1171
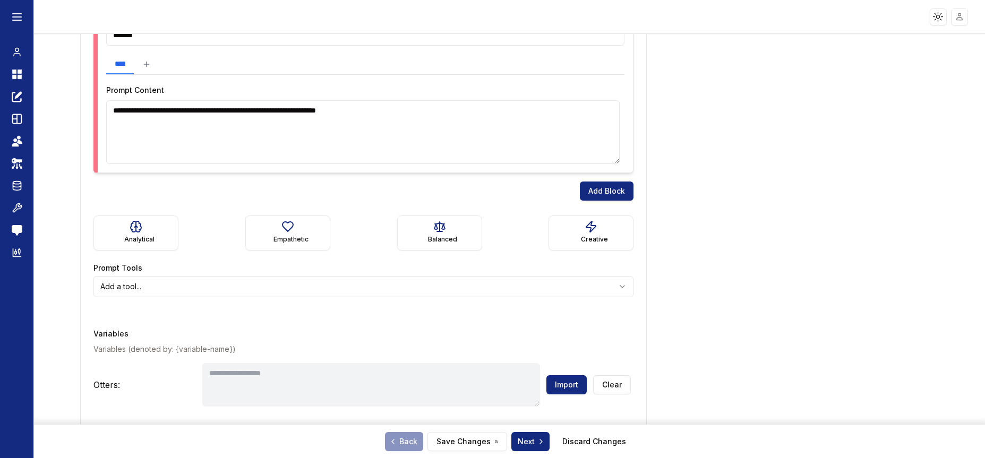
scroll to position [762, 0]
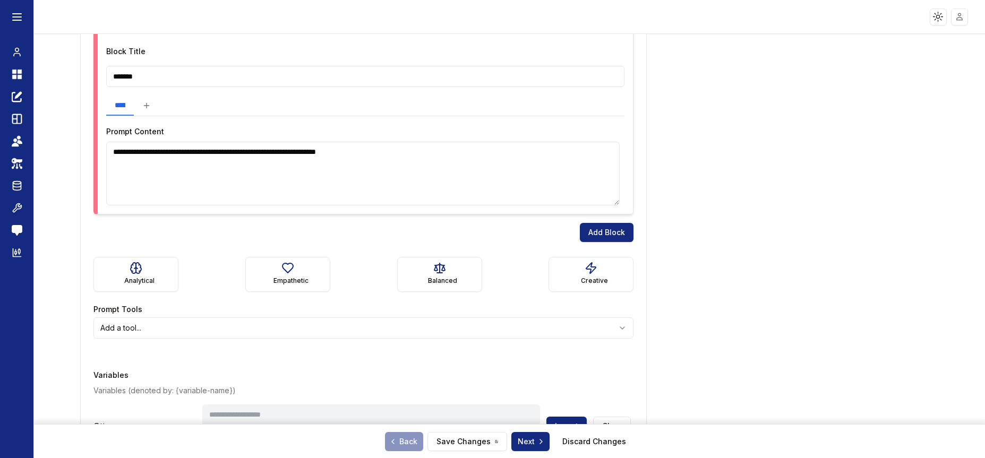
drag, startPoint x: 458, startPoint y: 155, endPoint x: 160, endPoint y: 140, distance: 298.8
click at [160, 140] on div "**********" at bounding box center [365, 165] width 518 height 81
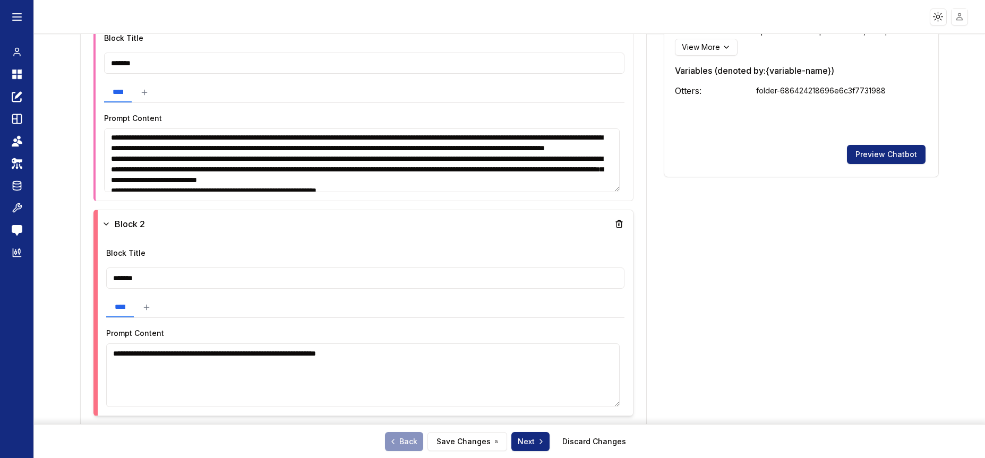
scroll to position [0, 0]
